Goal: Task Accomplishment & Management: Use online tool/utility

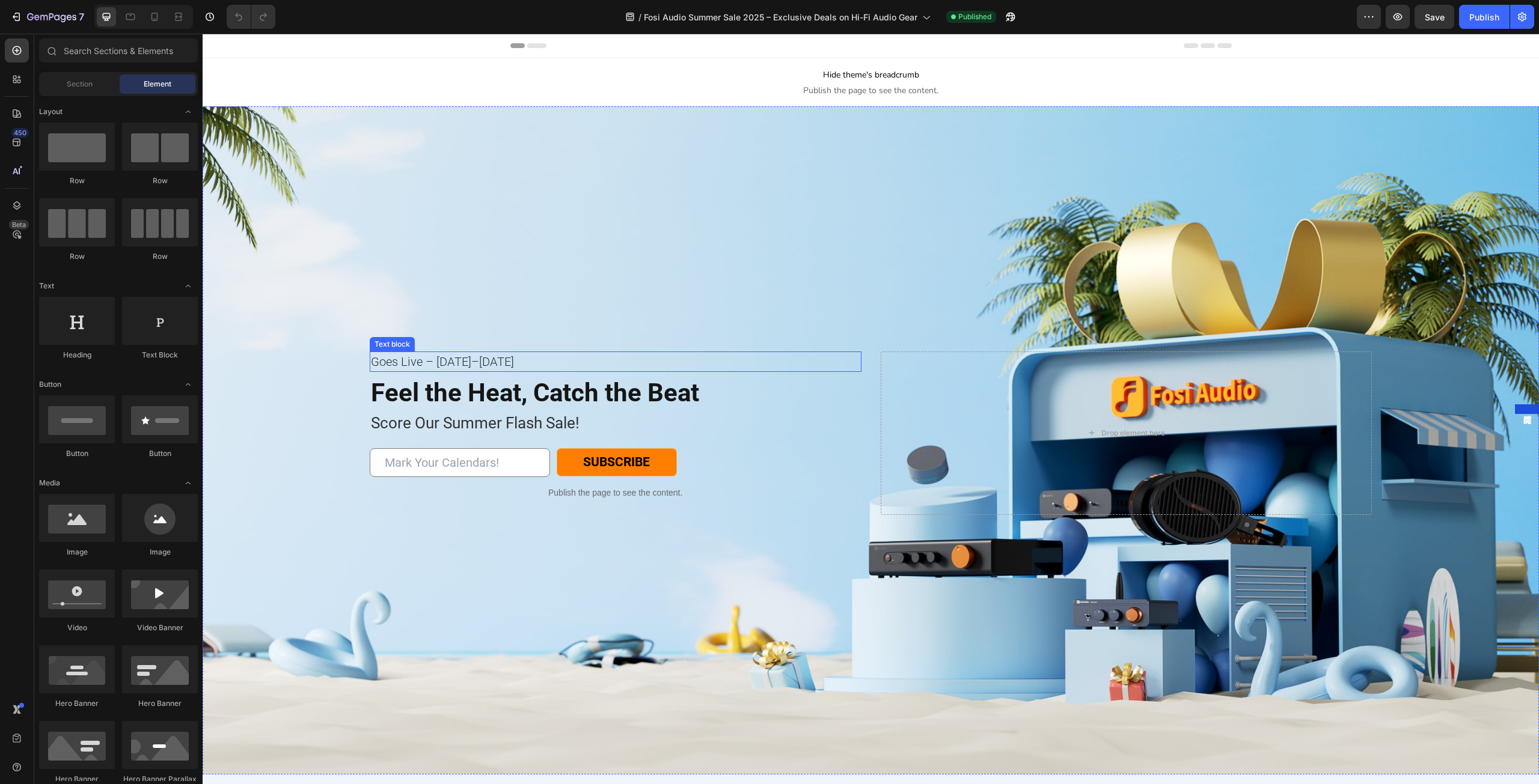
click at [499, 357] on p "Goes Live – [DATE]–[DATE]" at bounding box center [616, 361] width 490 height 18
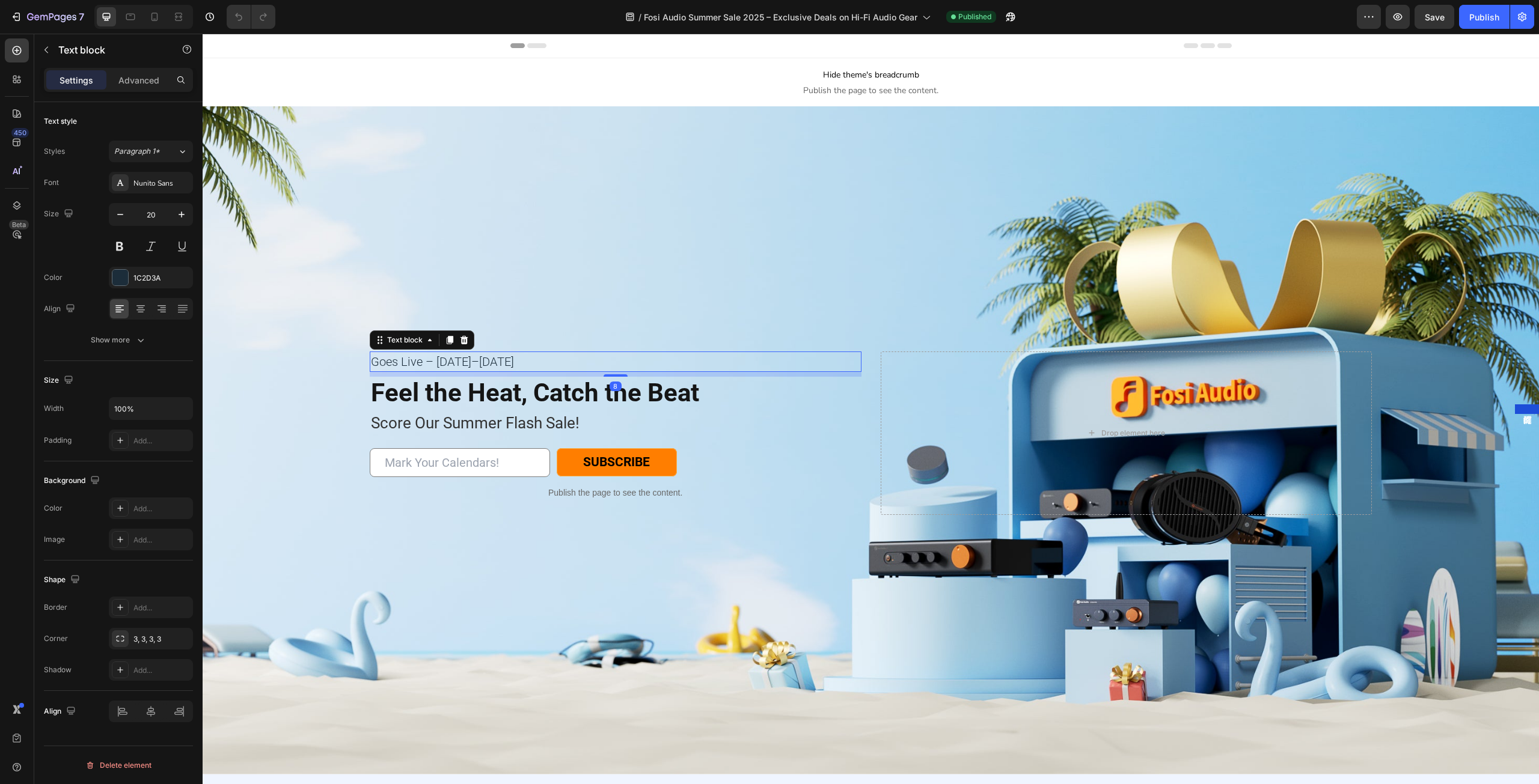
click at [503, 359] on p "Goes Live – [DATE]–[DATE]" at bounding box center [616, 361] width 490 height 18
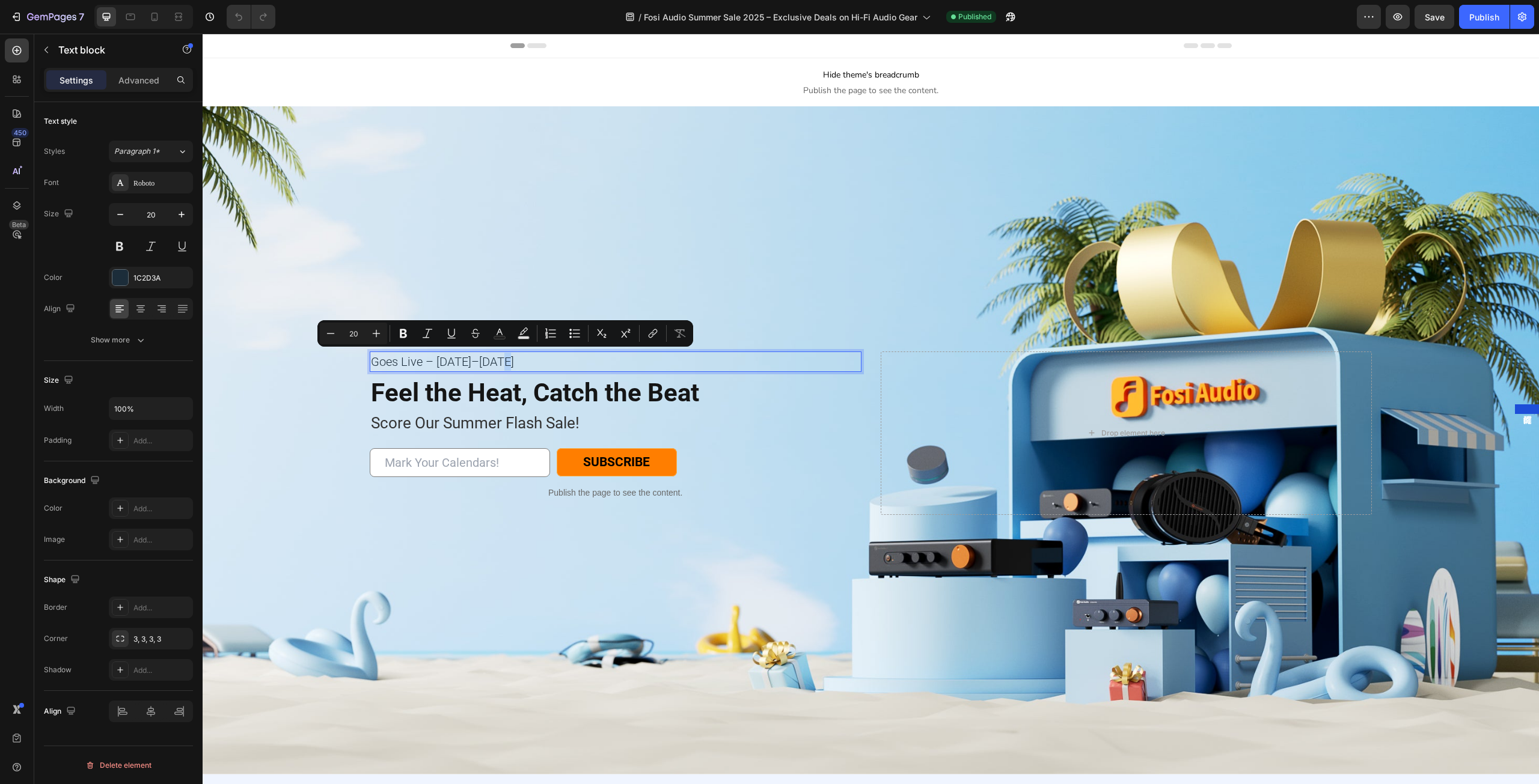
click at [505, 359] on p "Goes Live – [DATE]–[DATE]" at bounding box center [616, 361] width 490 height 18
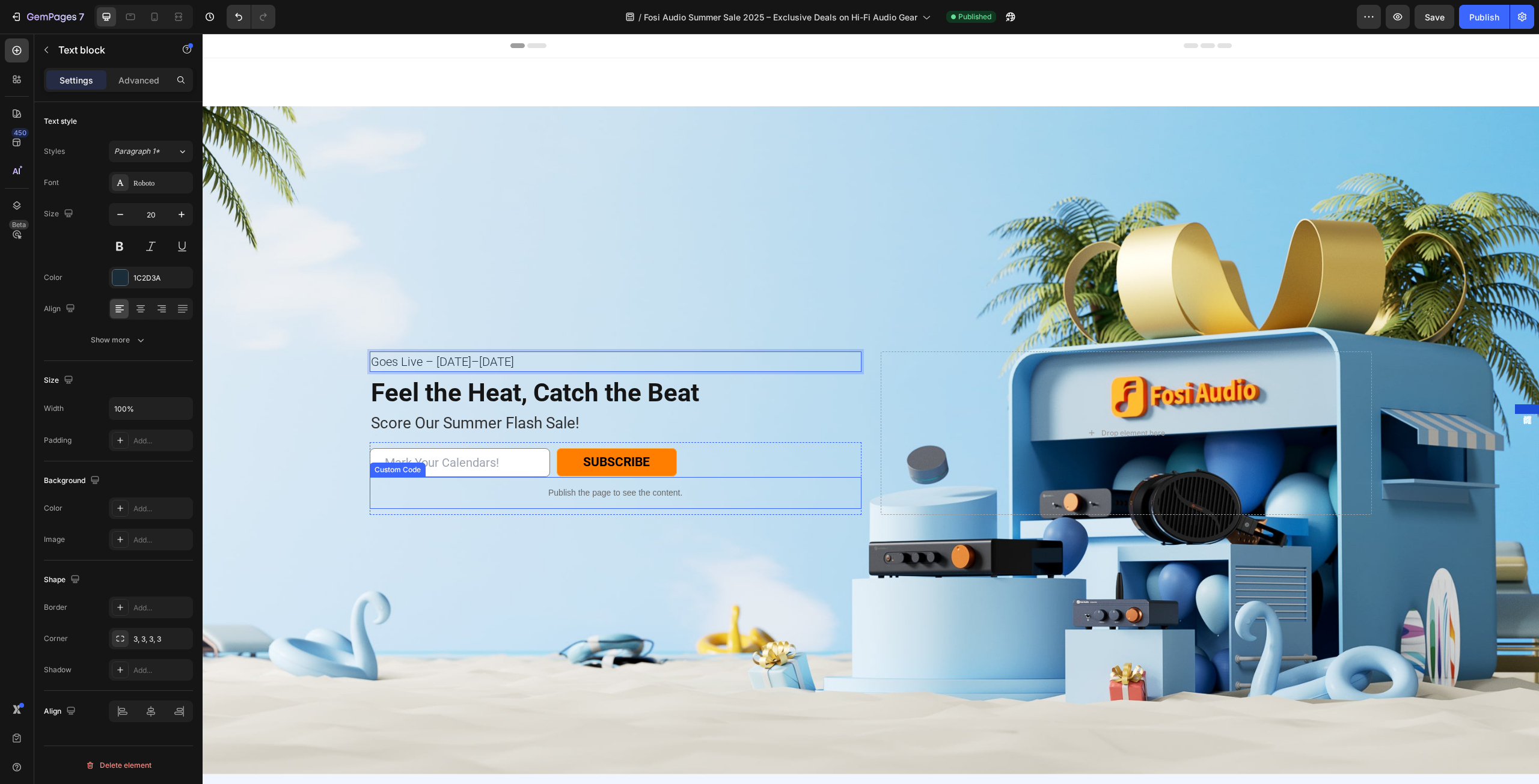
scroll to position [421, 0]
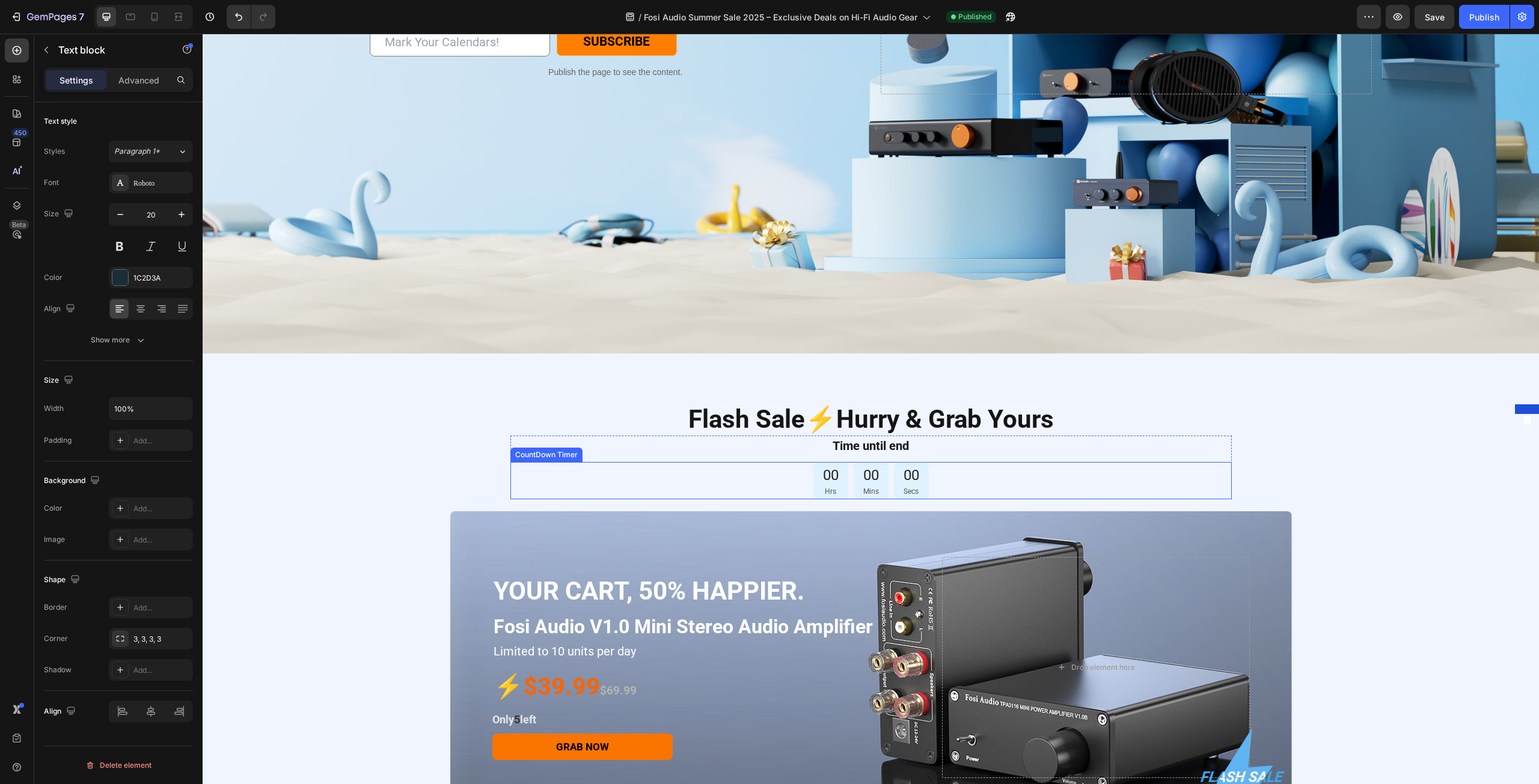
click at [751, 468] on div "00 Hrs 00 Mins 00 Secs" at bounding box center [871, 481] width 721 height 37
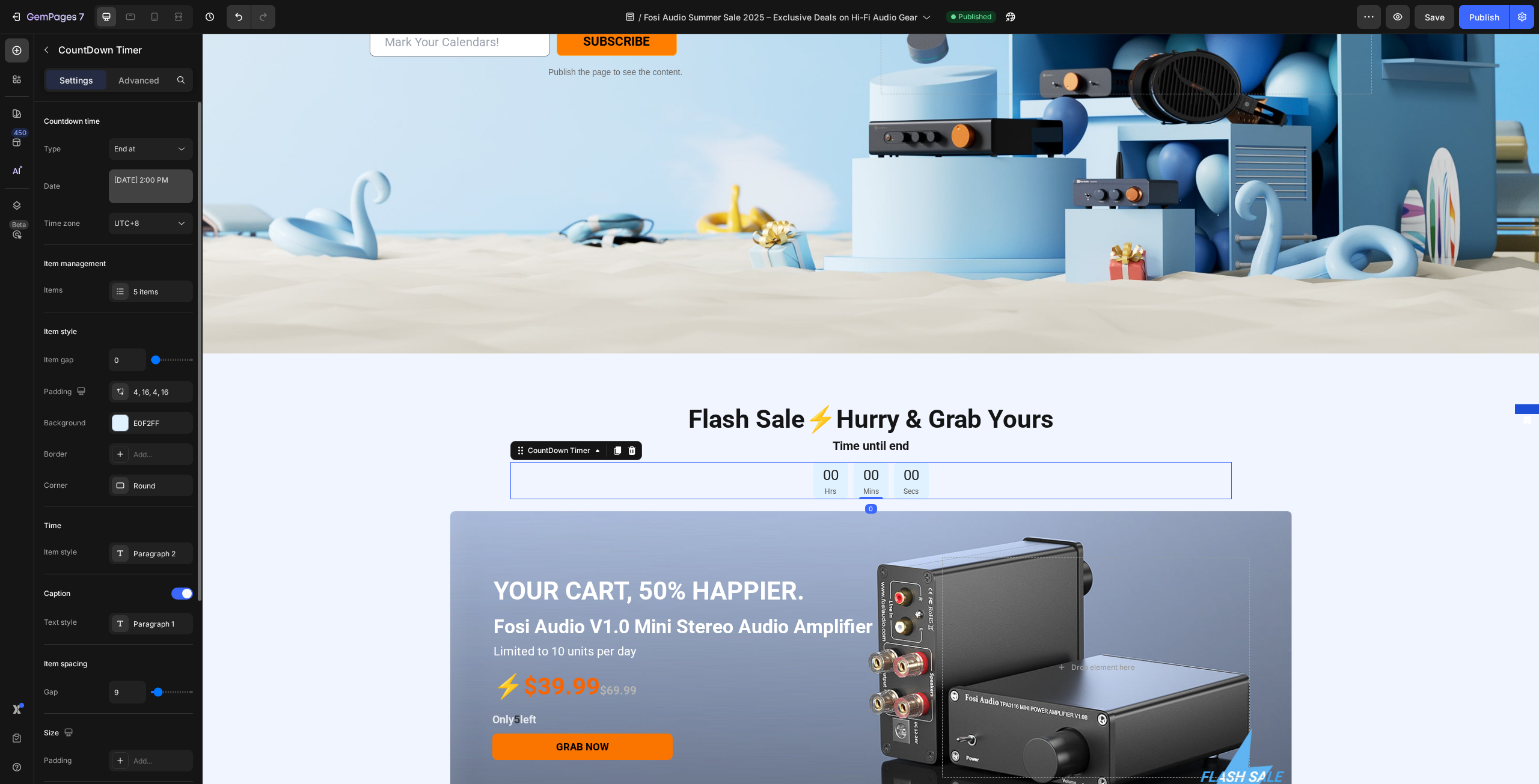
scroll to position [0, 0]
select select "14"
select select "false"
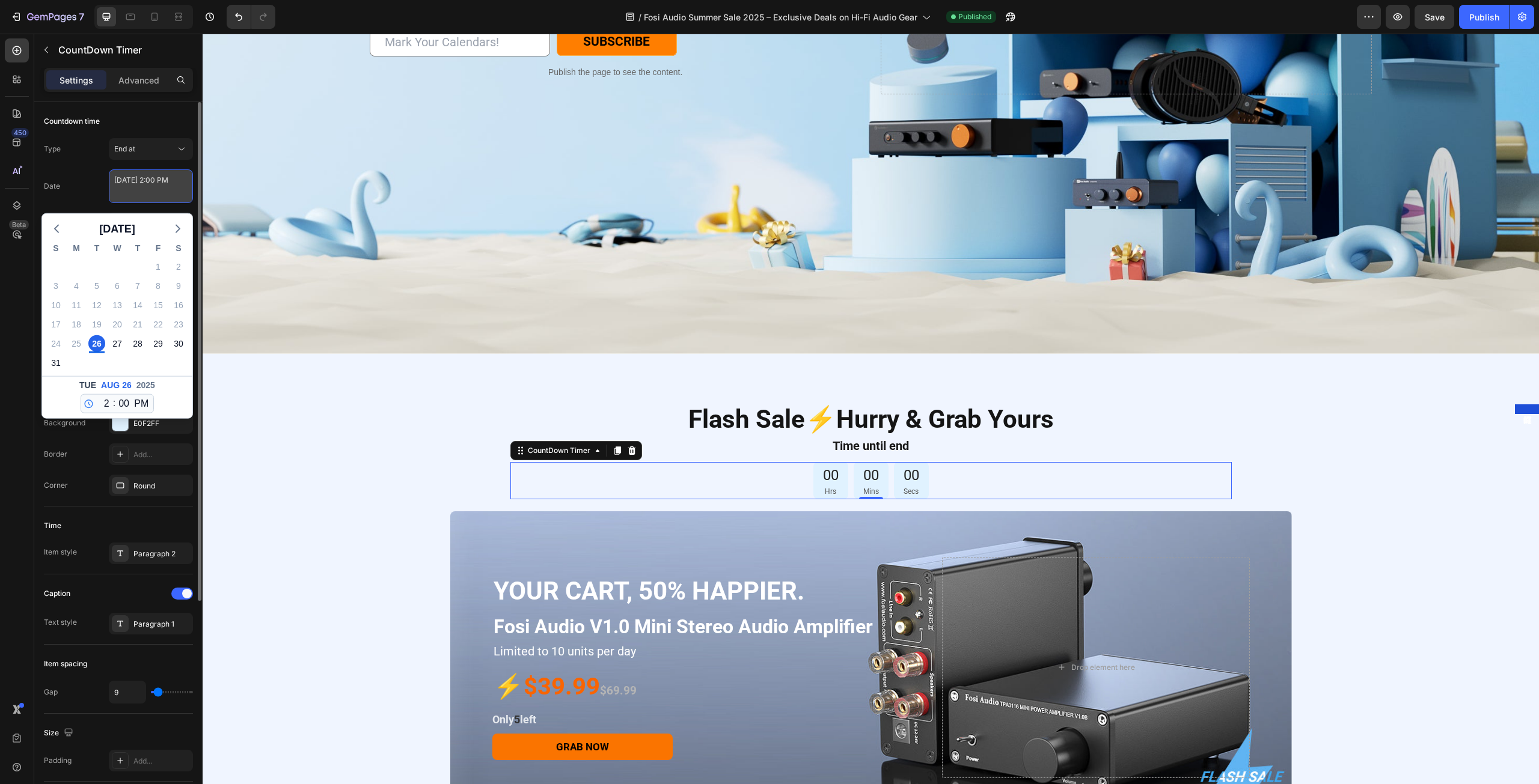
click at [133, 193] on textarea "[DATE] 2:00 PM" at bounding box center [151, 186] width 84 height 33
click at [119, 344] on div "27" at bounding box center [117, 344] width 17 height 17
type textarea "[DATE] 2:00 PM"
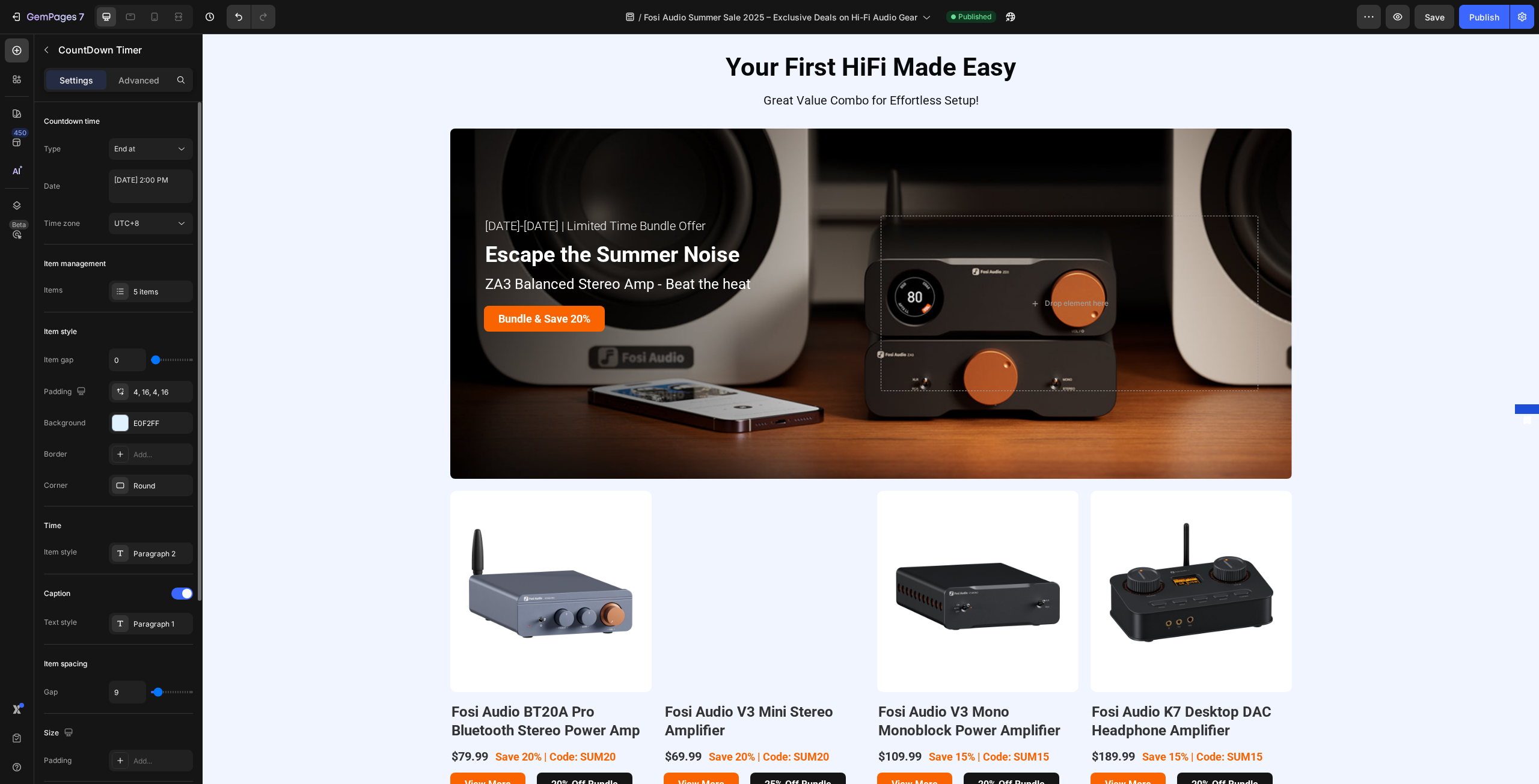
scroll to position [1442, 0]
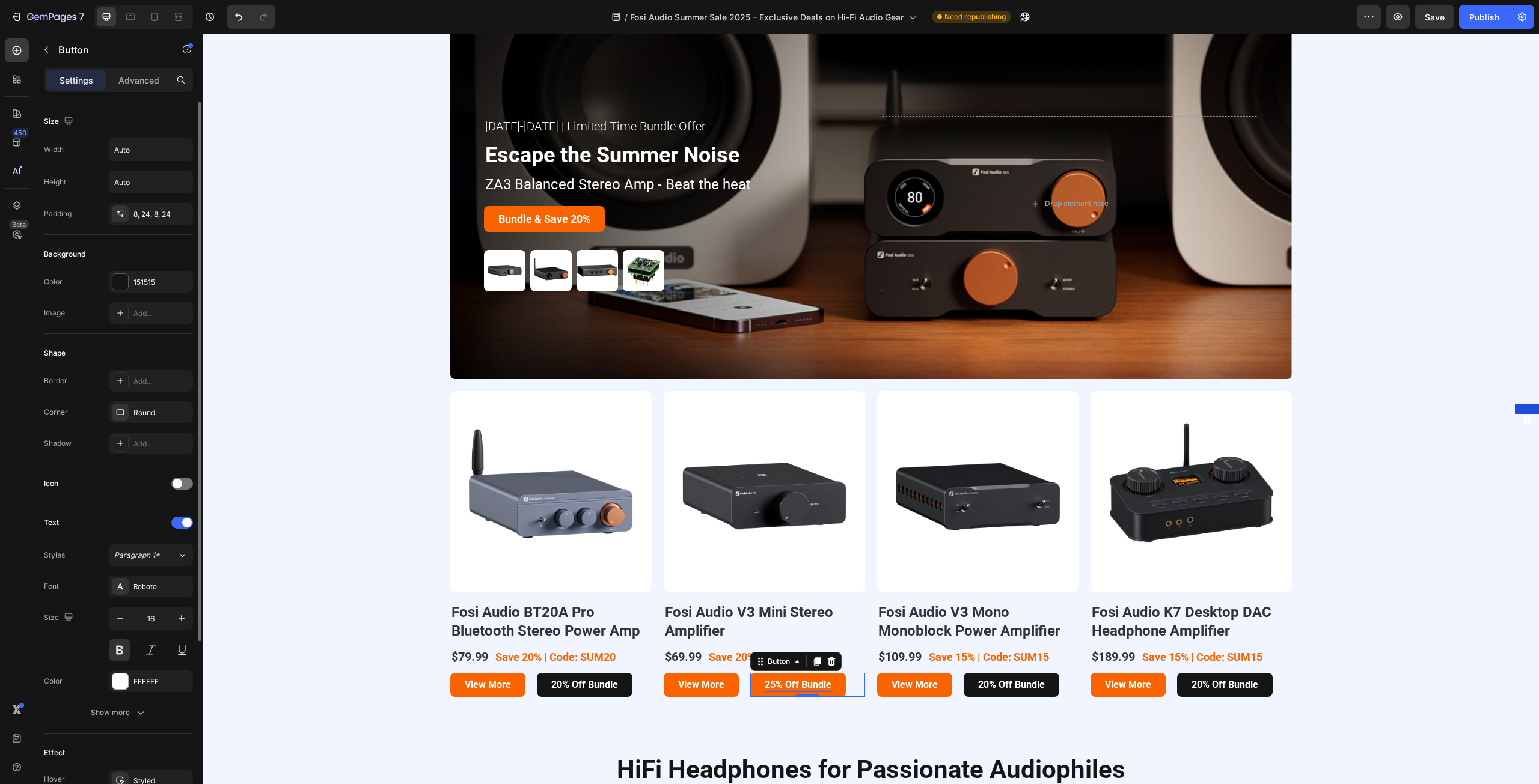
click at [771, 686] on strong "25% Off Bundle" at bounding box center [798, 684] width 67 height 12
click at [770, 688] on strong "25% Off Bundle" at bounding box center [798, 684] width 67 height 12
click at [1169, 705] on div "Your First HiFi Made Easy Heading Great Value Combo for Effortless Setup! Text …" at bounding box center [870, 316] width 1336 height 790
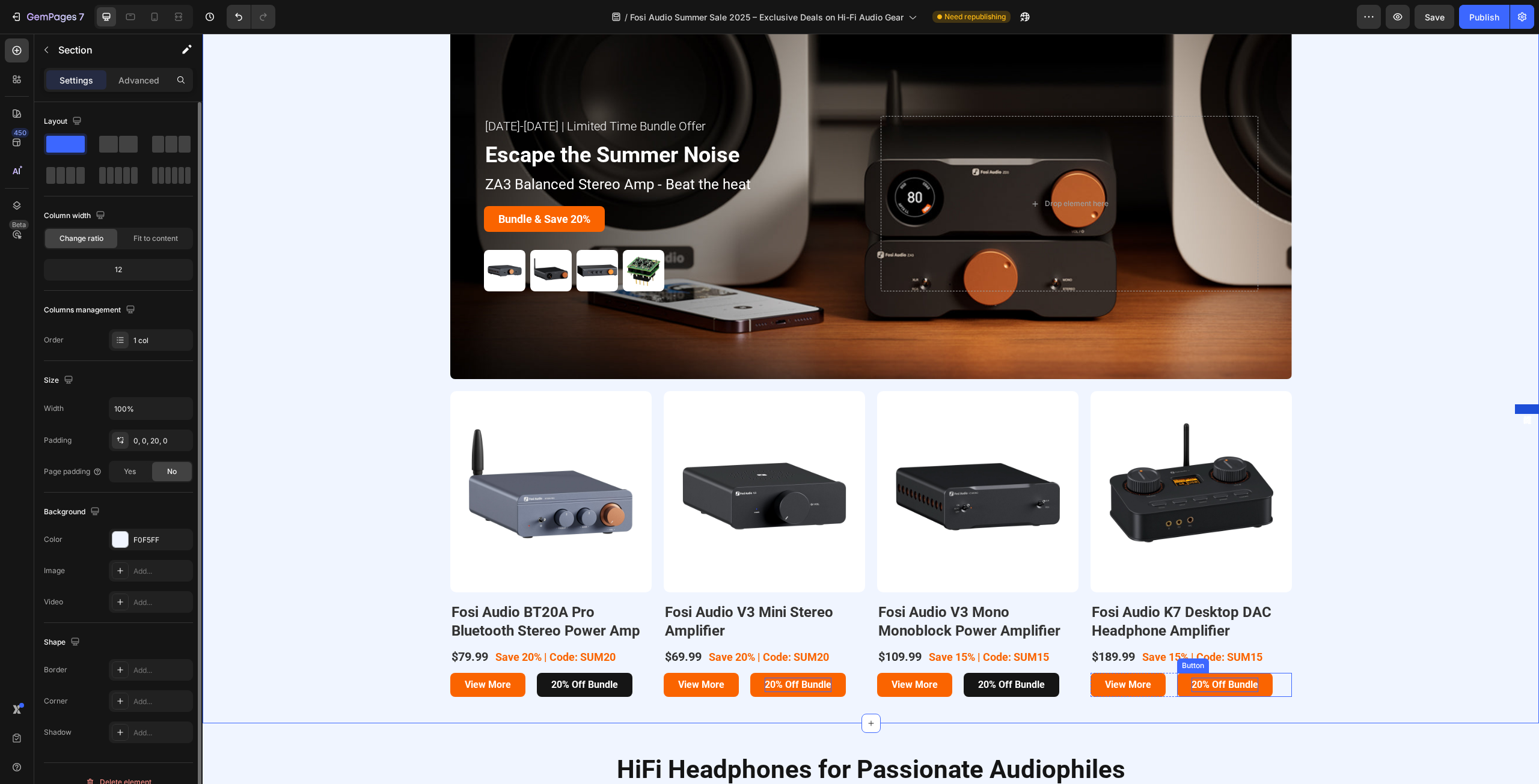
click at [1195, 686] on strong "20% Off Bundle" at bounding box center [1225, 684] width 67 height 12
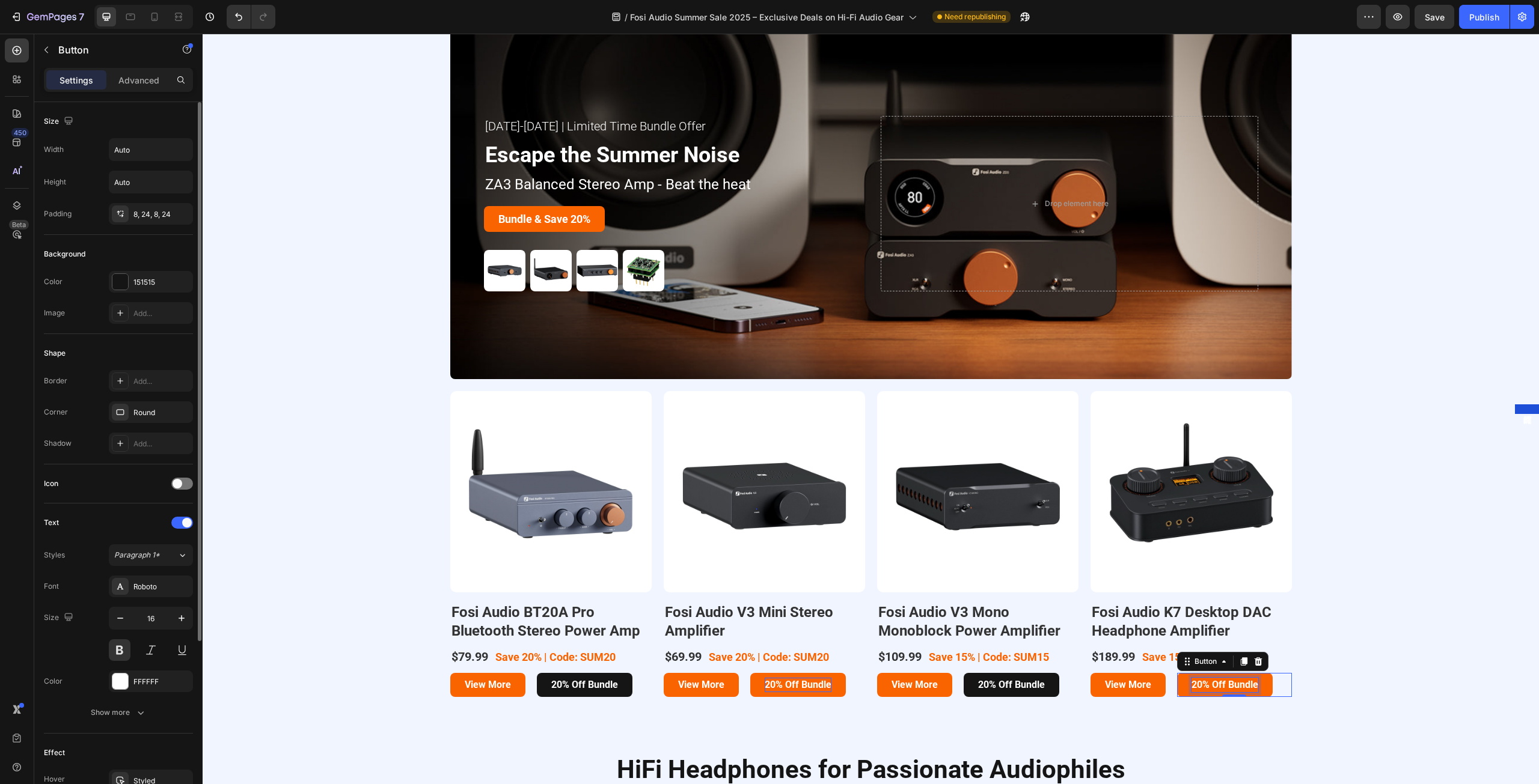
click at [1199, 686] on strong "20% Off Bundle" at bounding box center [1225, 684] width 67 height 12
drag, startPoint x: 1197, startPoint y: 687, endPoint x: 1186, endPoint y: 687, distance: 11.0
click at [1191, 687] on strong "20% Off Bundle" at bounding box center [1225, 684] width 67 height 12
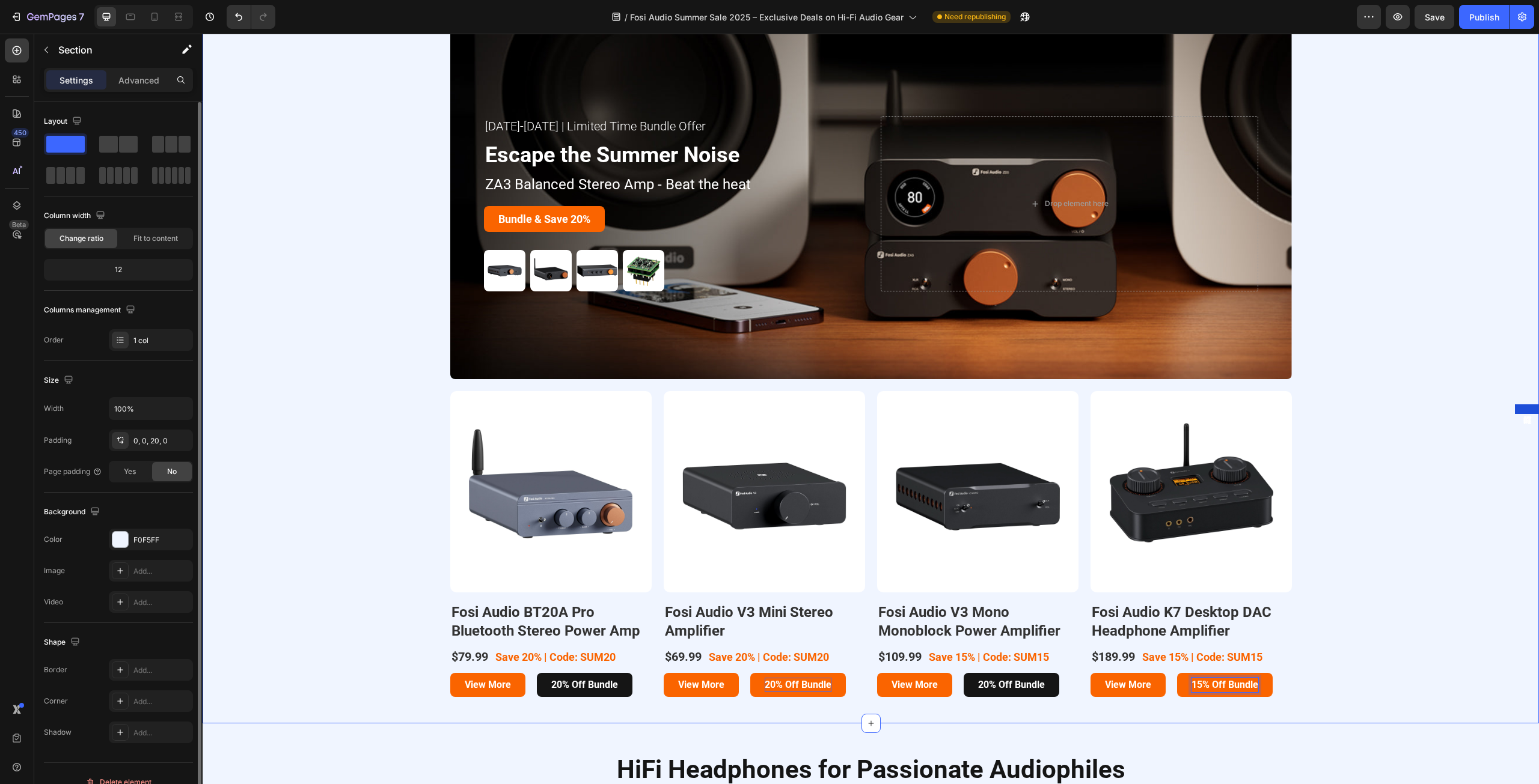
click at [1331, 655] on div "Your First HiFi Made Easy Heading Great Value Combo for Effortless Setup! Text …" at bounding box center [870, 316] width 1336 height 790
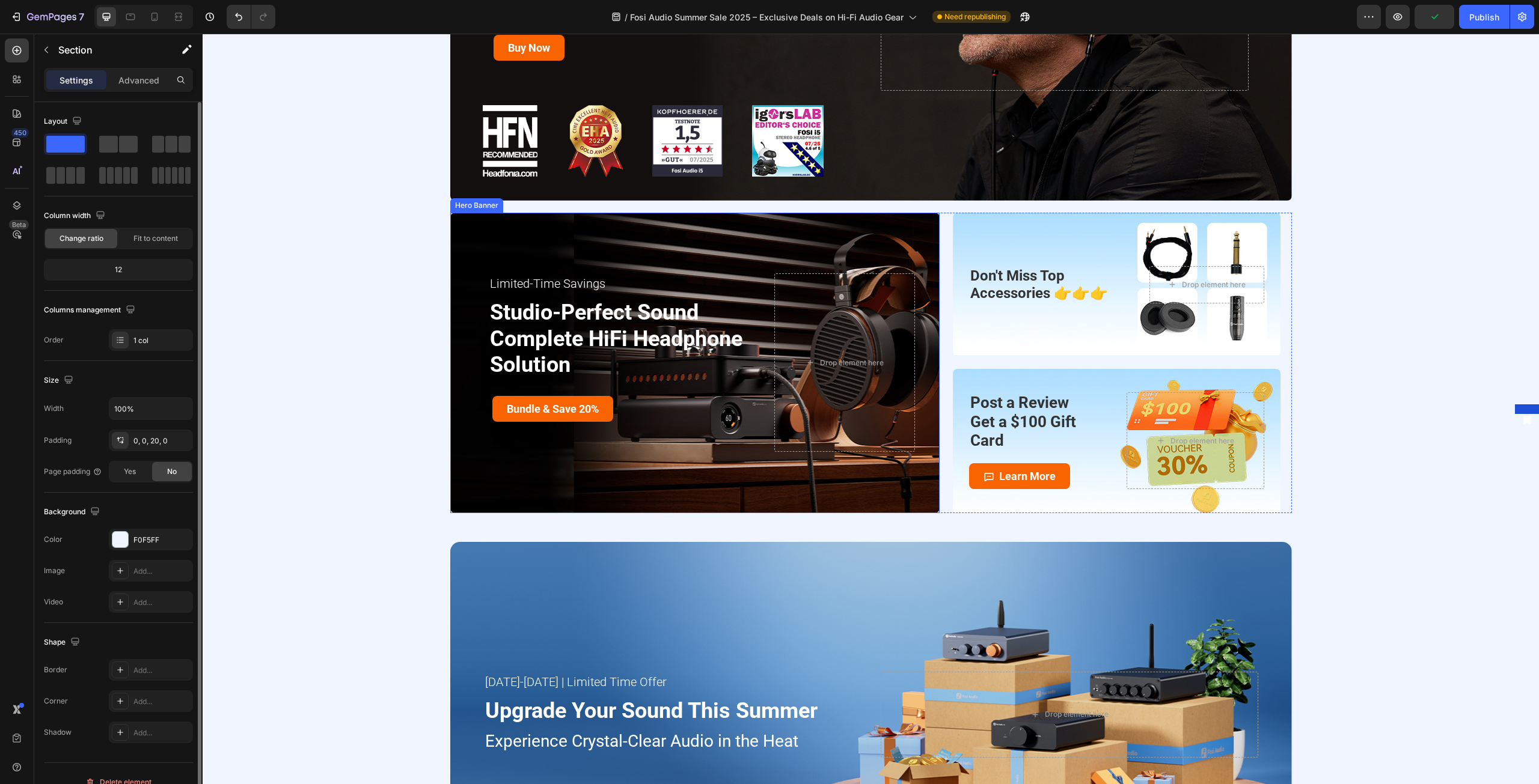
scroll to position [2584, 0]
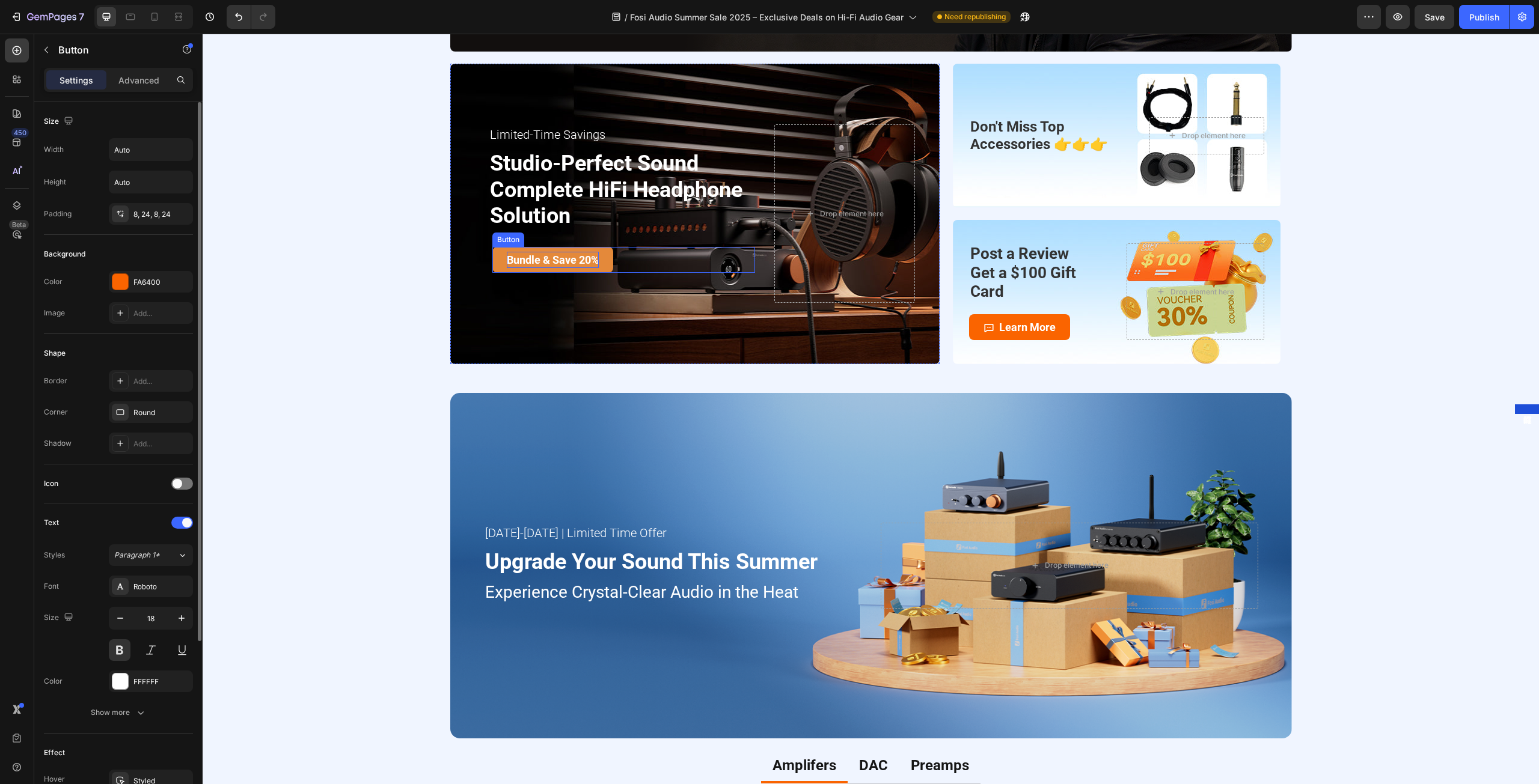
click at [580, 257] on strong "Bundle & Save 20%" at bounding box center [552, 260] width 92 height 13
click at [589, 259] on strong "Bundle & Save 20%" at bounding box center [552, 260] width 92 height 13
drag, startPoint x: 586, startPoint y: 262, endPoint x: 576, endPoint y: 260, distance: 10.2
click at [576, 260] on strong "Bundle & Save 20%" at bounding box center [552, 260] width 92 height 13
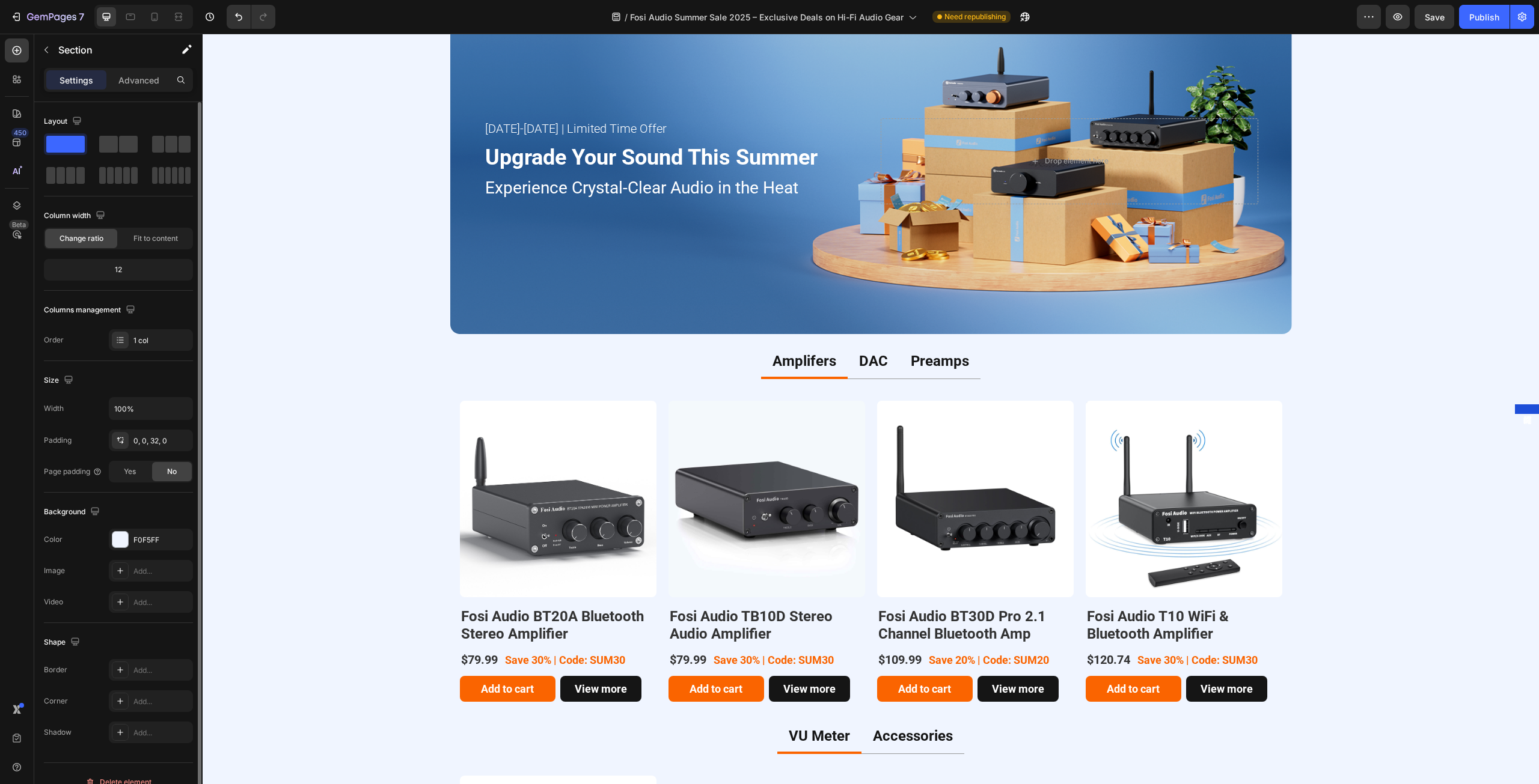
scroll to position [3004, 0]
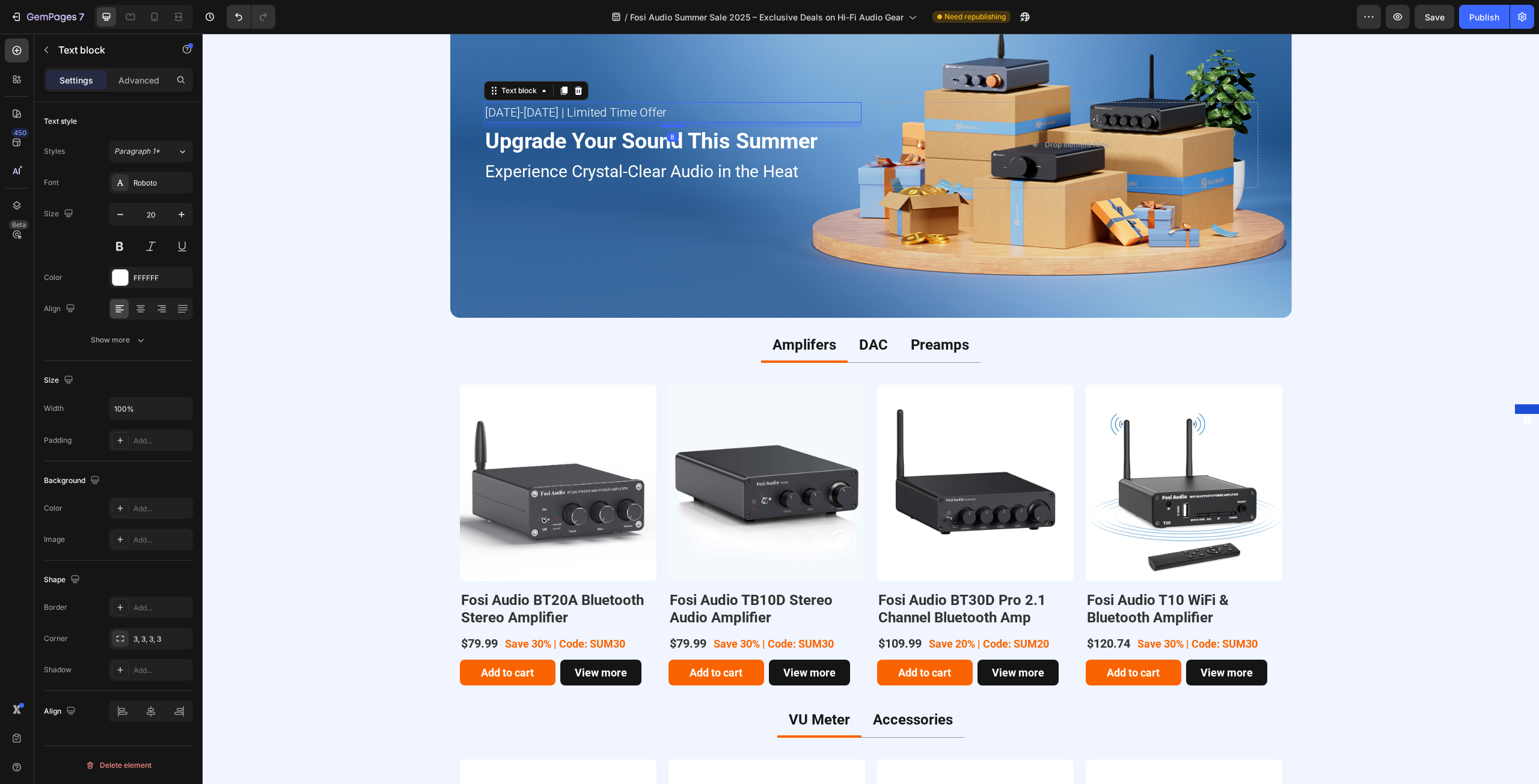
click at [543, 115] on p "[DATE]-[DATE] | Limited Time Offer" at bounding box center [672, 112] width 375 height 18
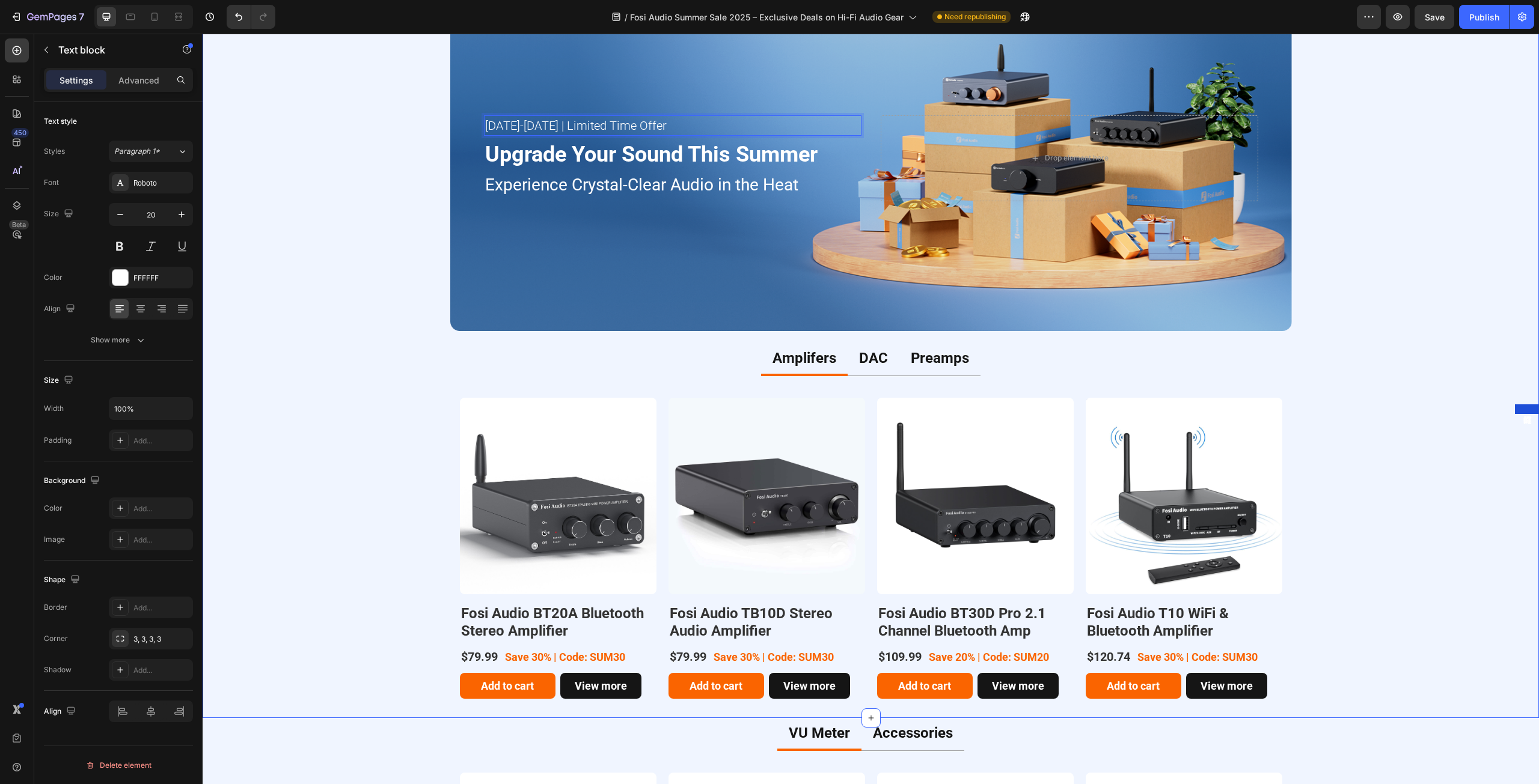
click at [398, 179] on div "[DATE]-[DATE] | Limited Time Offer Text block 8 Upgrade Your Sound This Summer …" at bounding box center [870, 352] width 1336 height 733
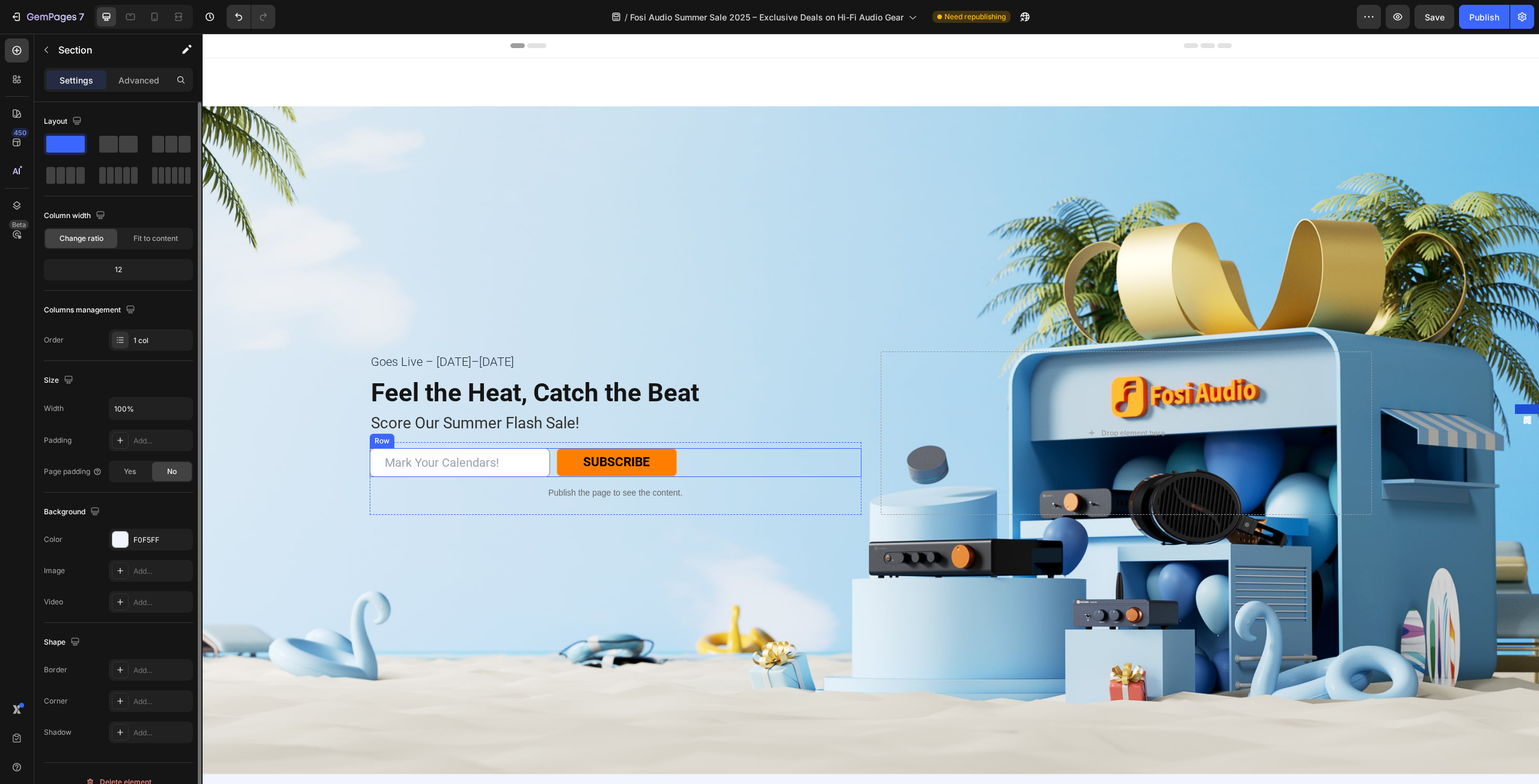
scroll to position [421, 0]
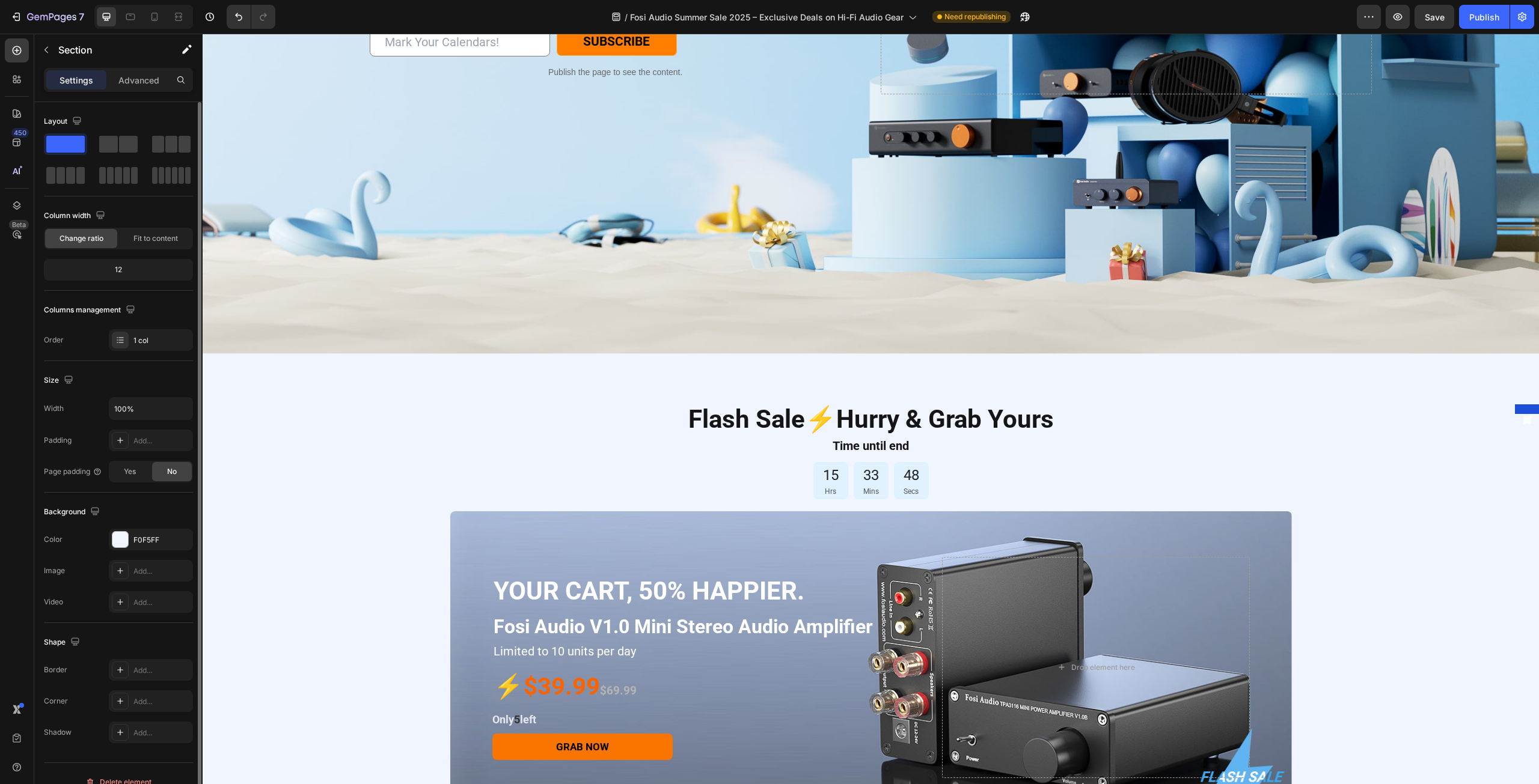
drag, startPoint x: 1471, startPoint y: 21, endPoint x: 1461, endPoint y: 32, distance: 14.9
click at [1471, 21] on div "Publish" at bounding box center [1484, 17] width 30 height 13
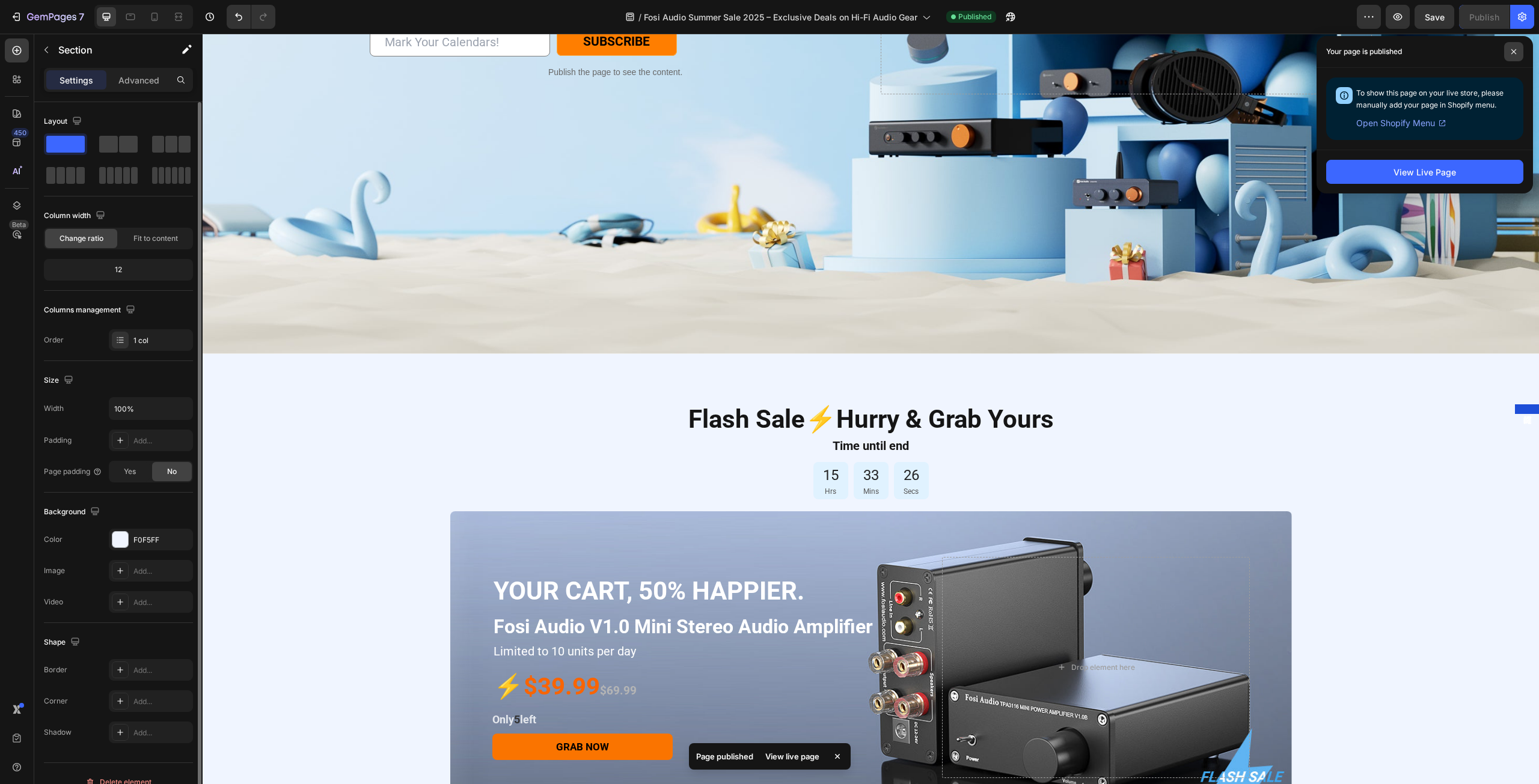
click at [1508, 55] on span at bounding box center [1513, 52] width 19 height 19
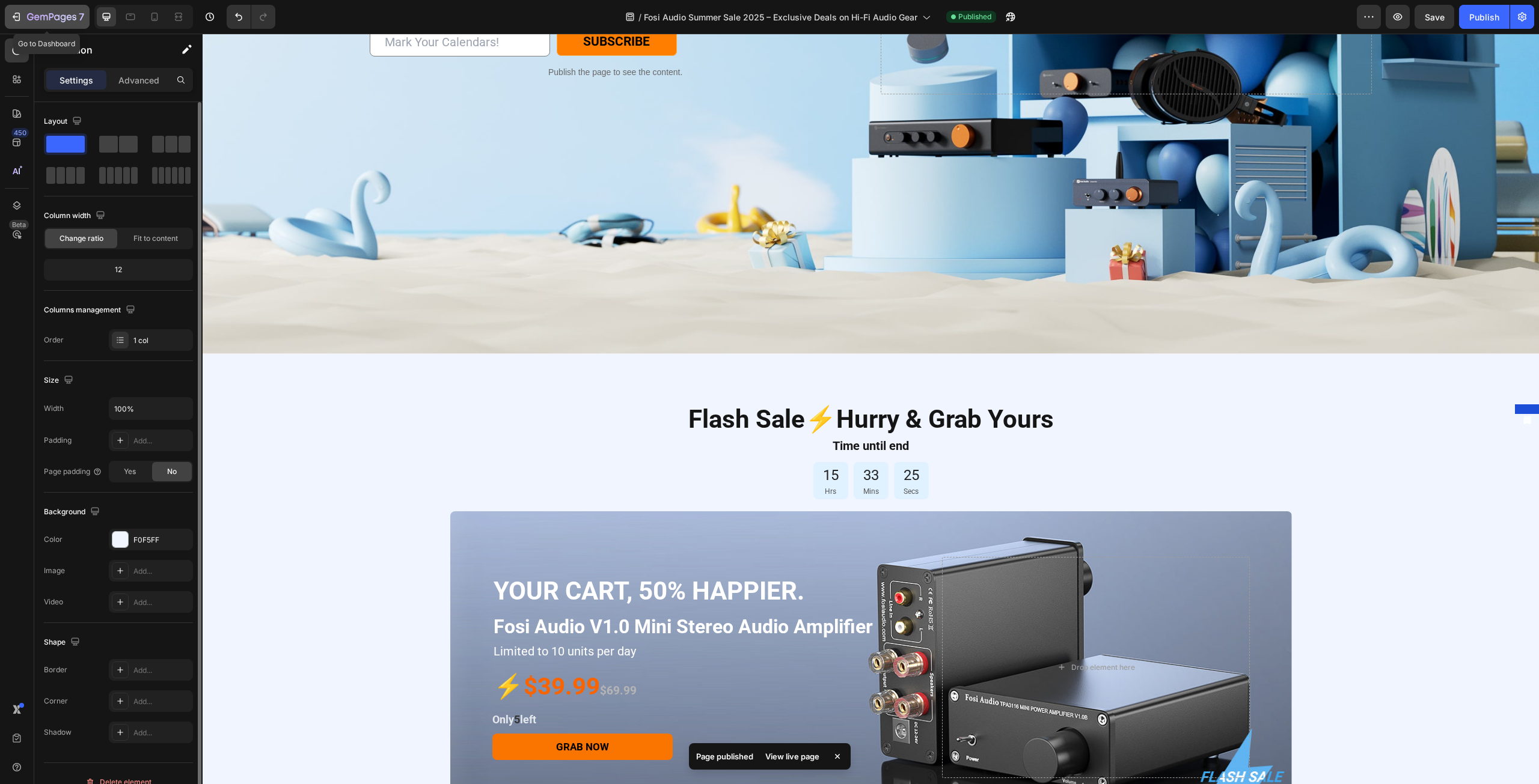
click at [20, 22] on icon "button" at bounding box center [16, 17] width 12 height 12
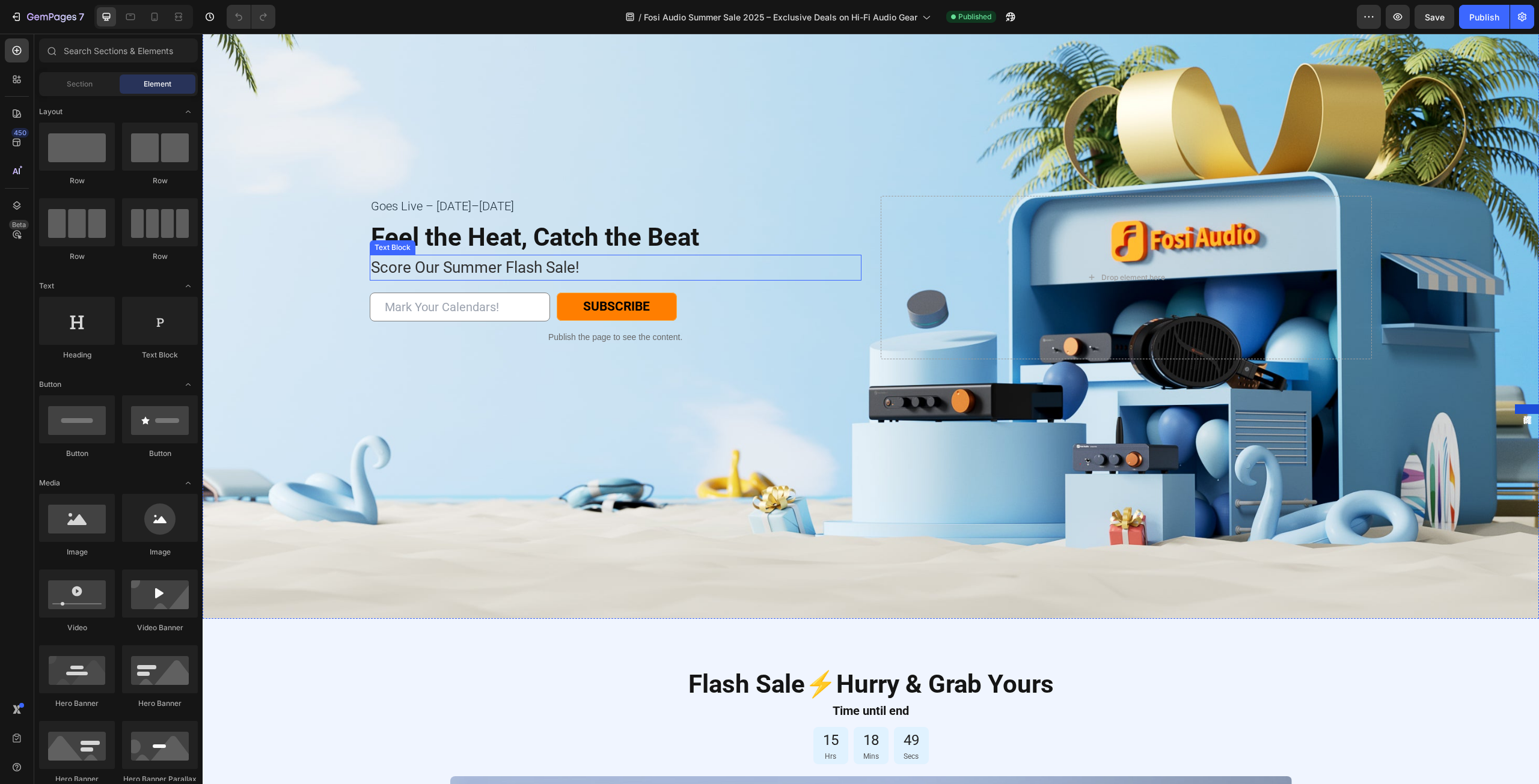
scroll to position [481, 0]
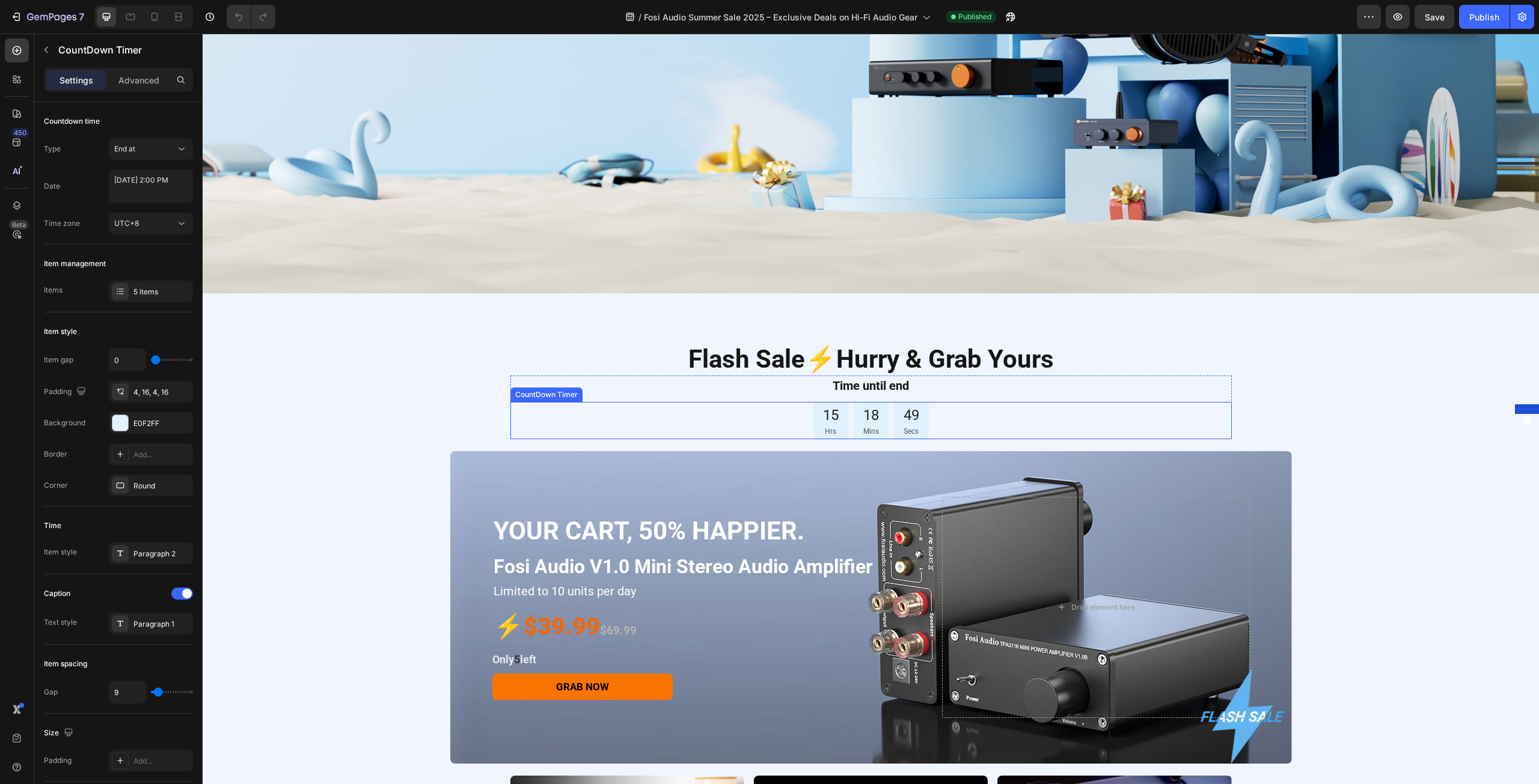
click at [781, 425] on div "15 Hrs 18 Mins 49 Secs" at bounding box center [871, 421] width 721 height 37
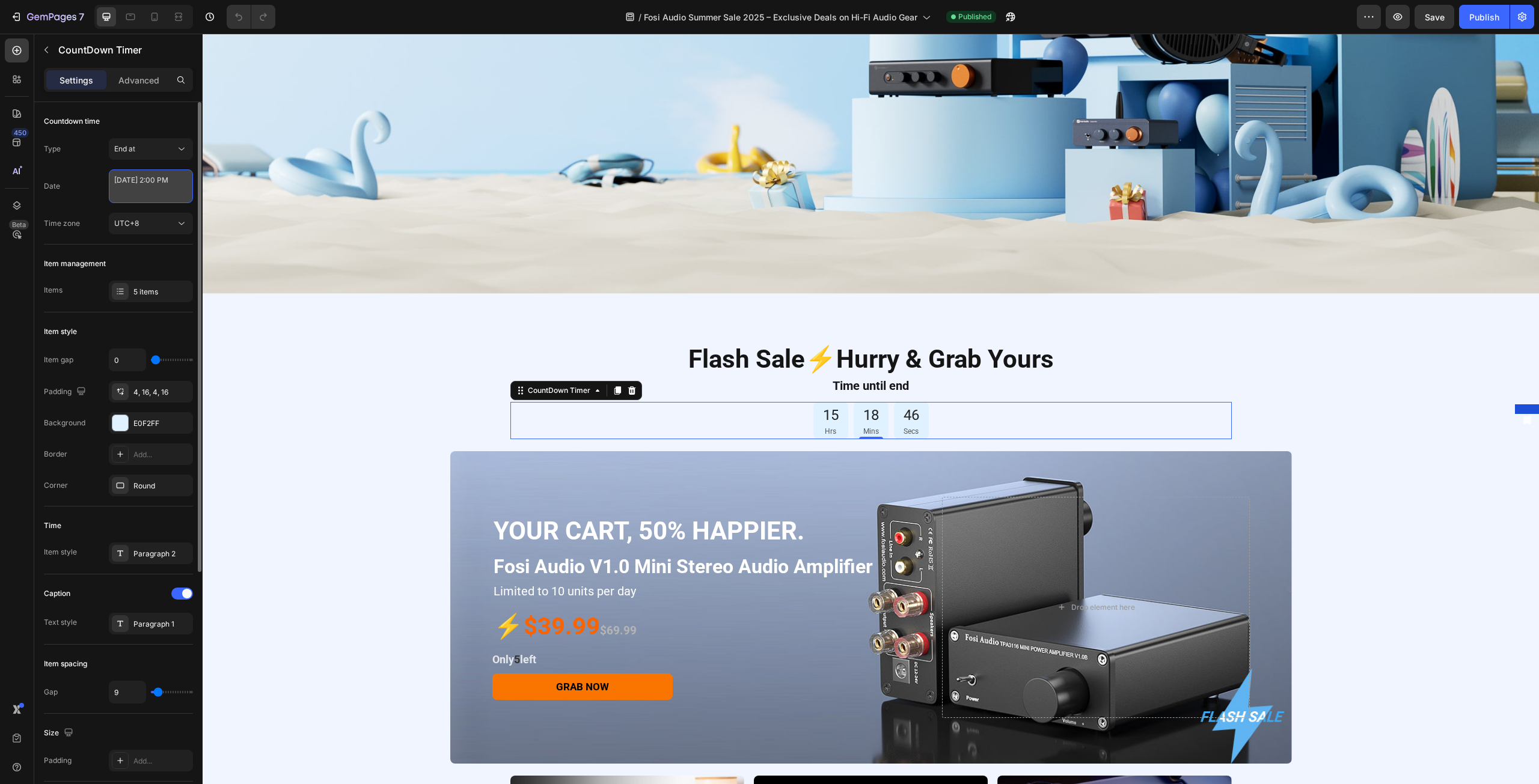
select select "14"
select select "false"
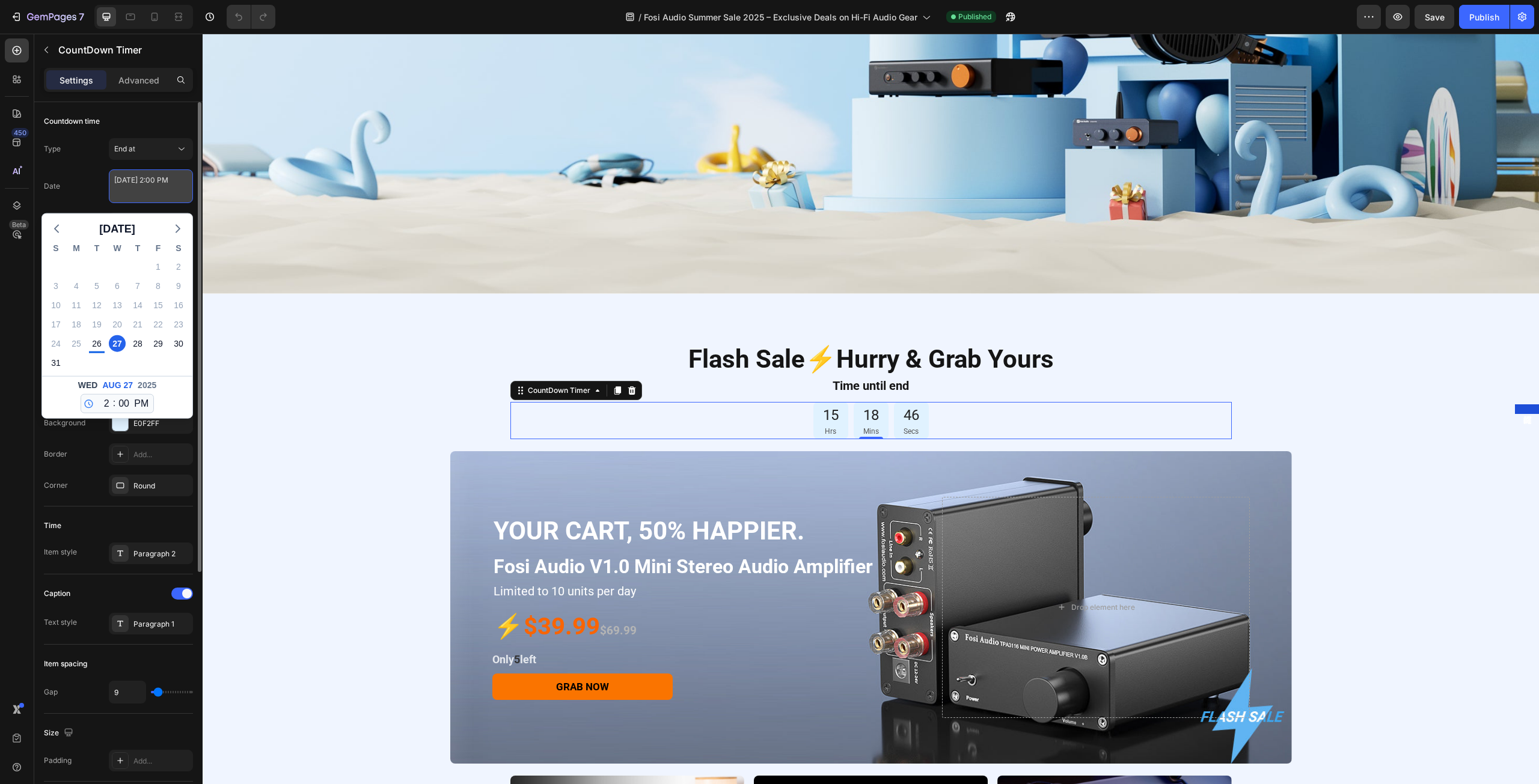
click at [132, 188] on textarea "[DATE] 2:00 PM" at bounding box center [151, 186] width 84 height 33
click at [106, 404] on select "12 1 2 3 4 5 6 7 8 9 10 11" at bounding box center [104, 404] width 16 height 18
select select "21"
click at [96, 395] on select "12 1 2 3 4 5 6 7 8 9 10 11" at bounding box center [104, 404] width 16 height 18
type textarea "August 27 2025 9:00 PM"
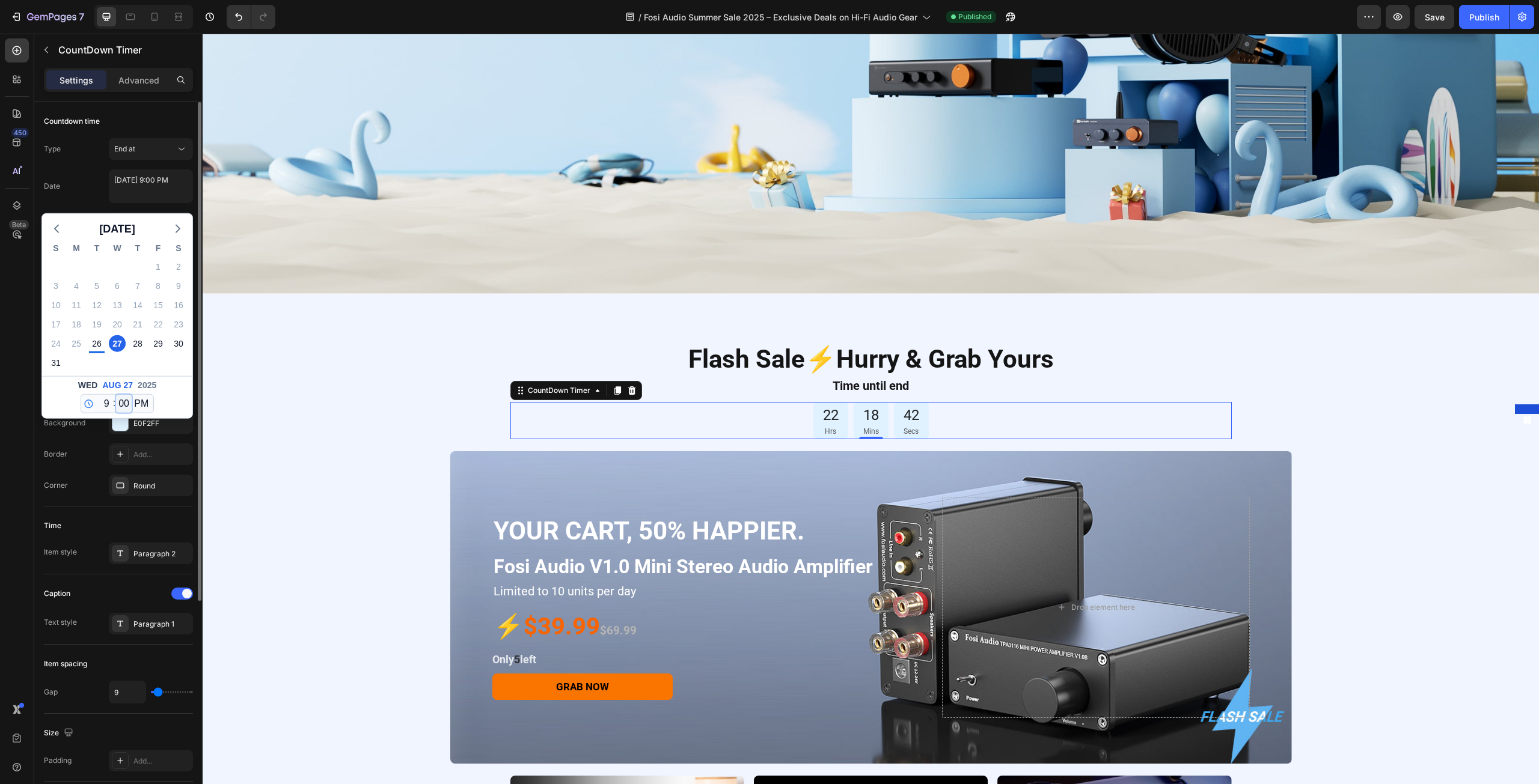
click at [123, 402] on select "00 01 02 03 04 05 06 07 08 09 10 11 12 13 14 15 16 17 18 19 20 21 22 23 24 25 2…" at bounding box center [123, 404] width 16 height 18
click at [142, 402] on select "AM PM" at bounding box center [141, 404] width 19 height 18
select select "true"
click at [132, 395] on select "AM PM" at bounding box center [141, 404] width 19 height 18
type textarea "August 27 2025 9:00 AM"
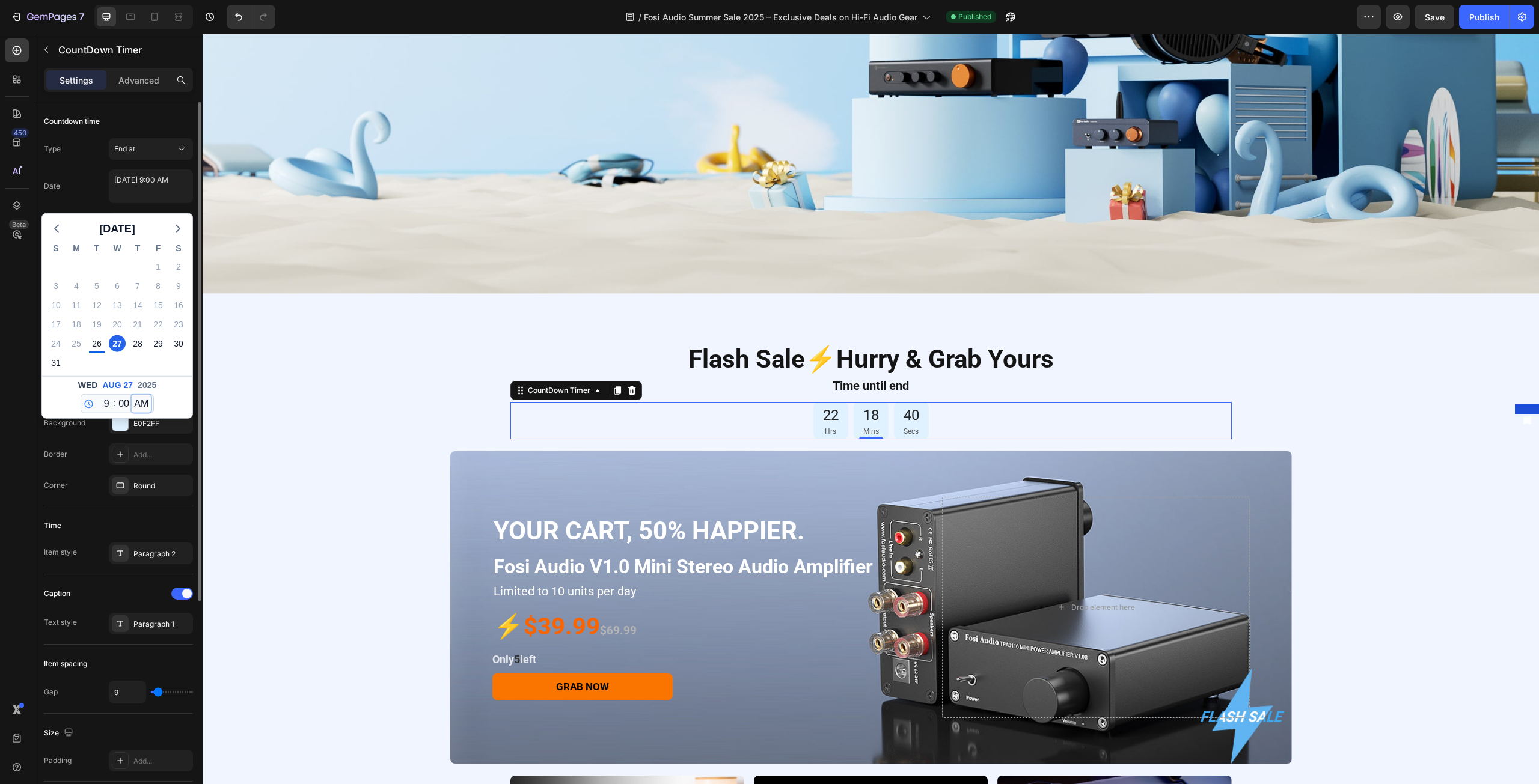
select select "9"
click at [1486, 18] on div "Publish" at bounding box center [1484, 17] width 30 height 13
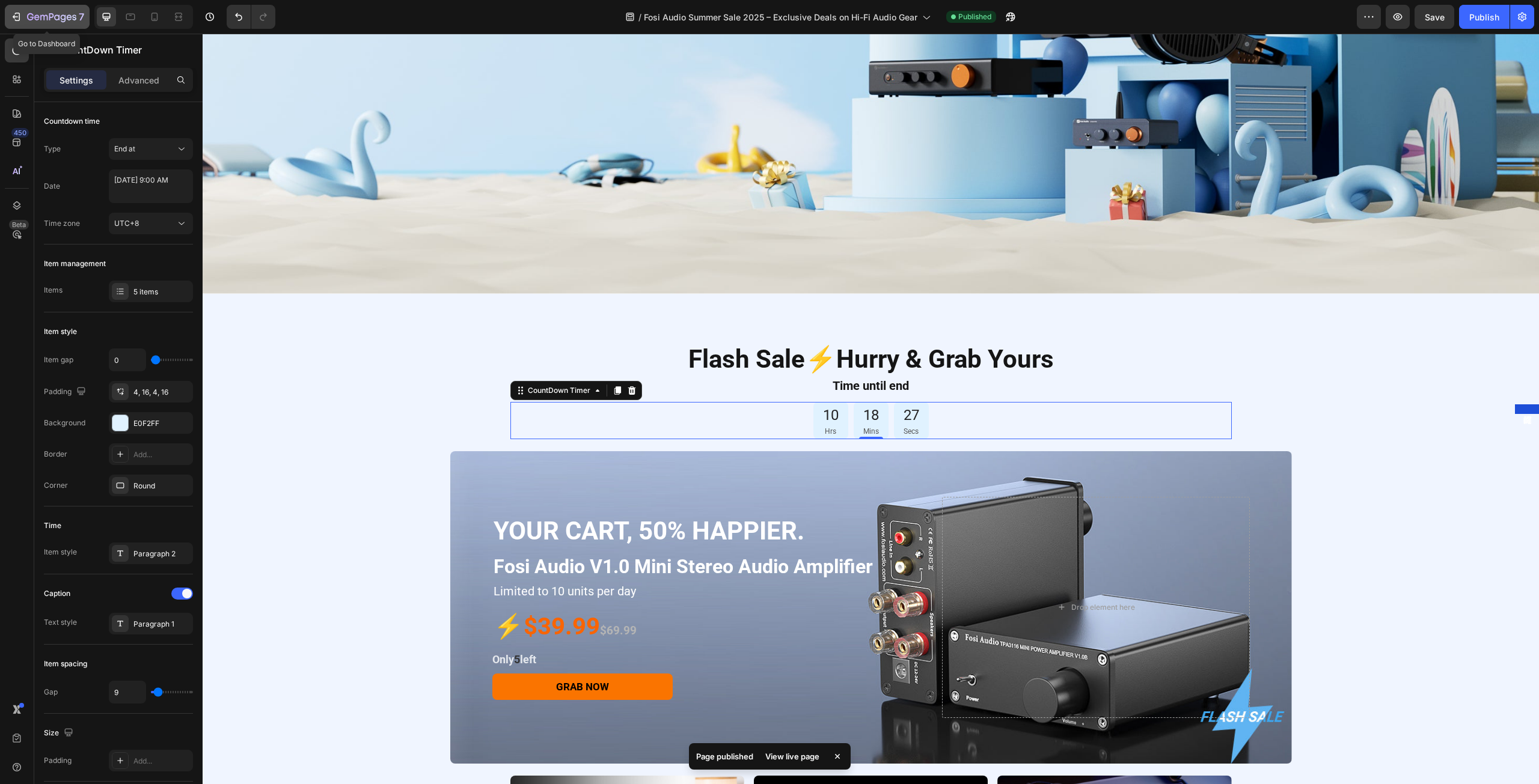
click at [38, 16] on icon "button" at bounding box center [37, 17] width 5 height 5
